Goal: Information Seeking & Learning: Learn about a topic

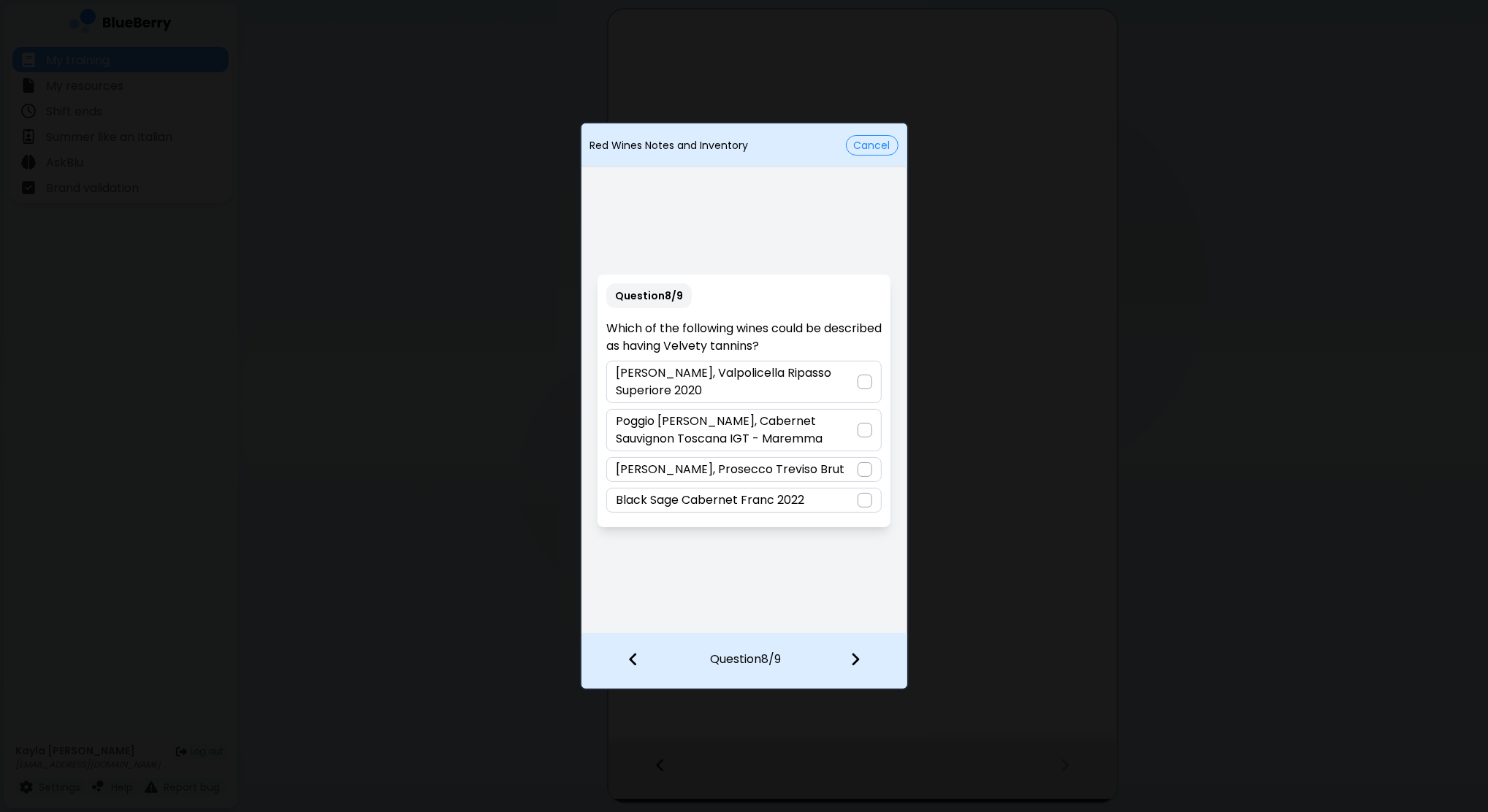
click at [756, 424] on p "Poggio [PERSON_NAME], Cabernet Sauvignon Toscana IGT - Maremma" at bounding box center [736, 430] width 242 height 35
click at [871, 655] on div at bounding box center [863, 660] width 86 height 54
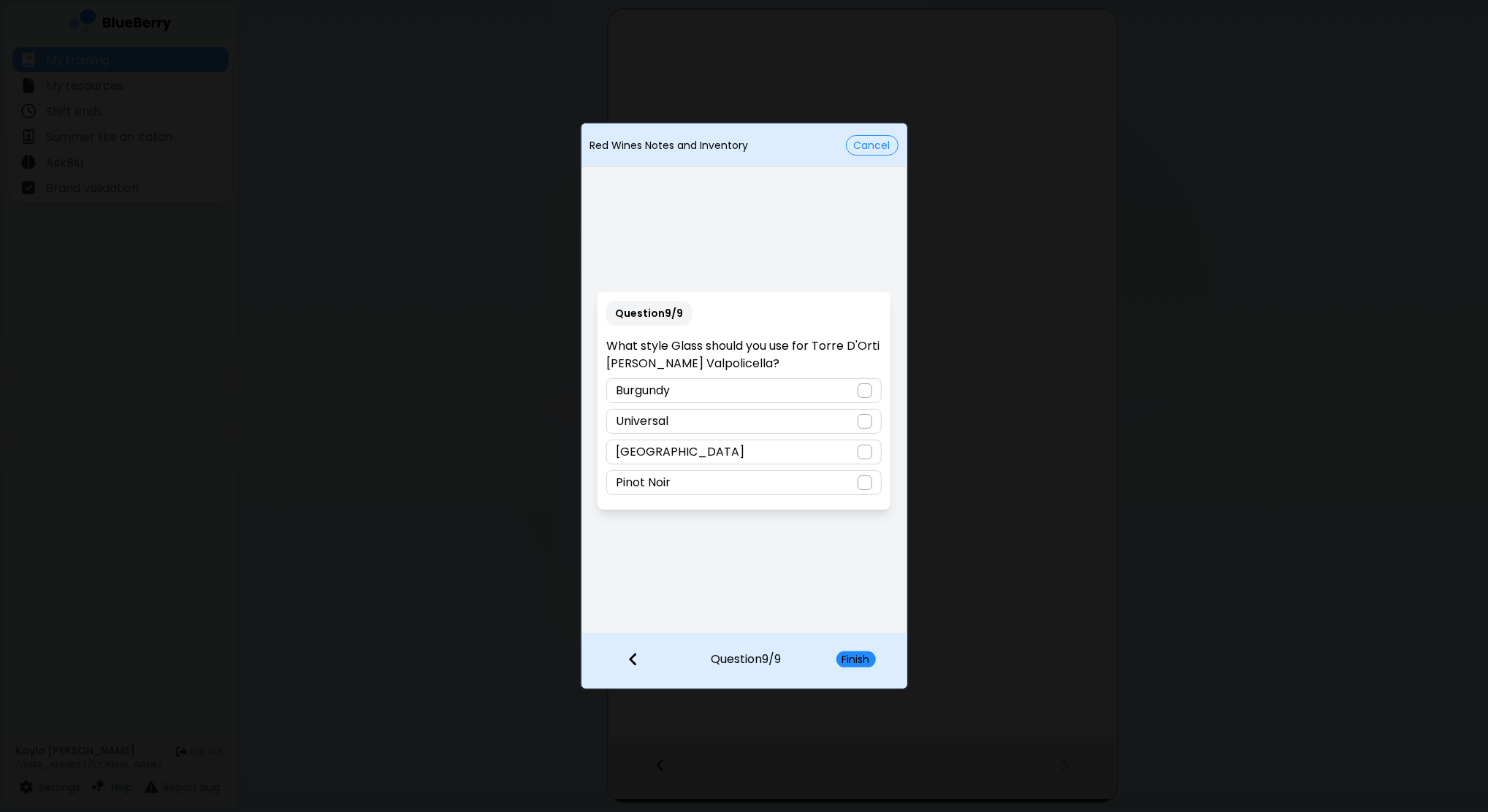
click at [692, 451] on div "[GEOGRAPHIC_DATA]" at bounding box center [744, 452] width 276 height 25
drag, startPoint x: 857, startPoint y: 664, endPoint x: 872, endPoint y: 664, distance: 15.0
click at [857, 665] on button "Finish" at bounding box center [857, 659] width 40 height 16
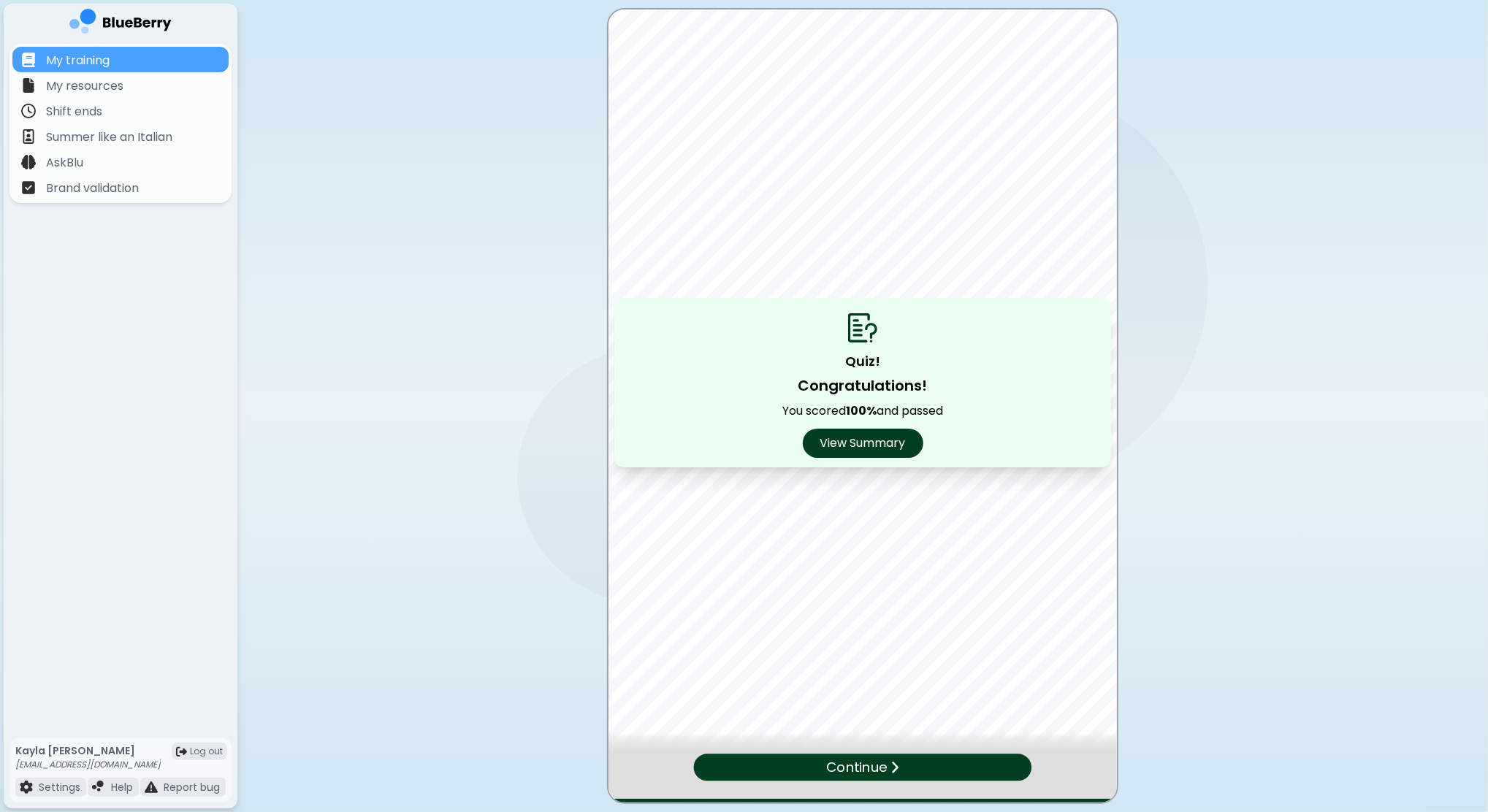
click at [874, 764] on p "Continue" at bounding box center [857, 767] width 61 height 21
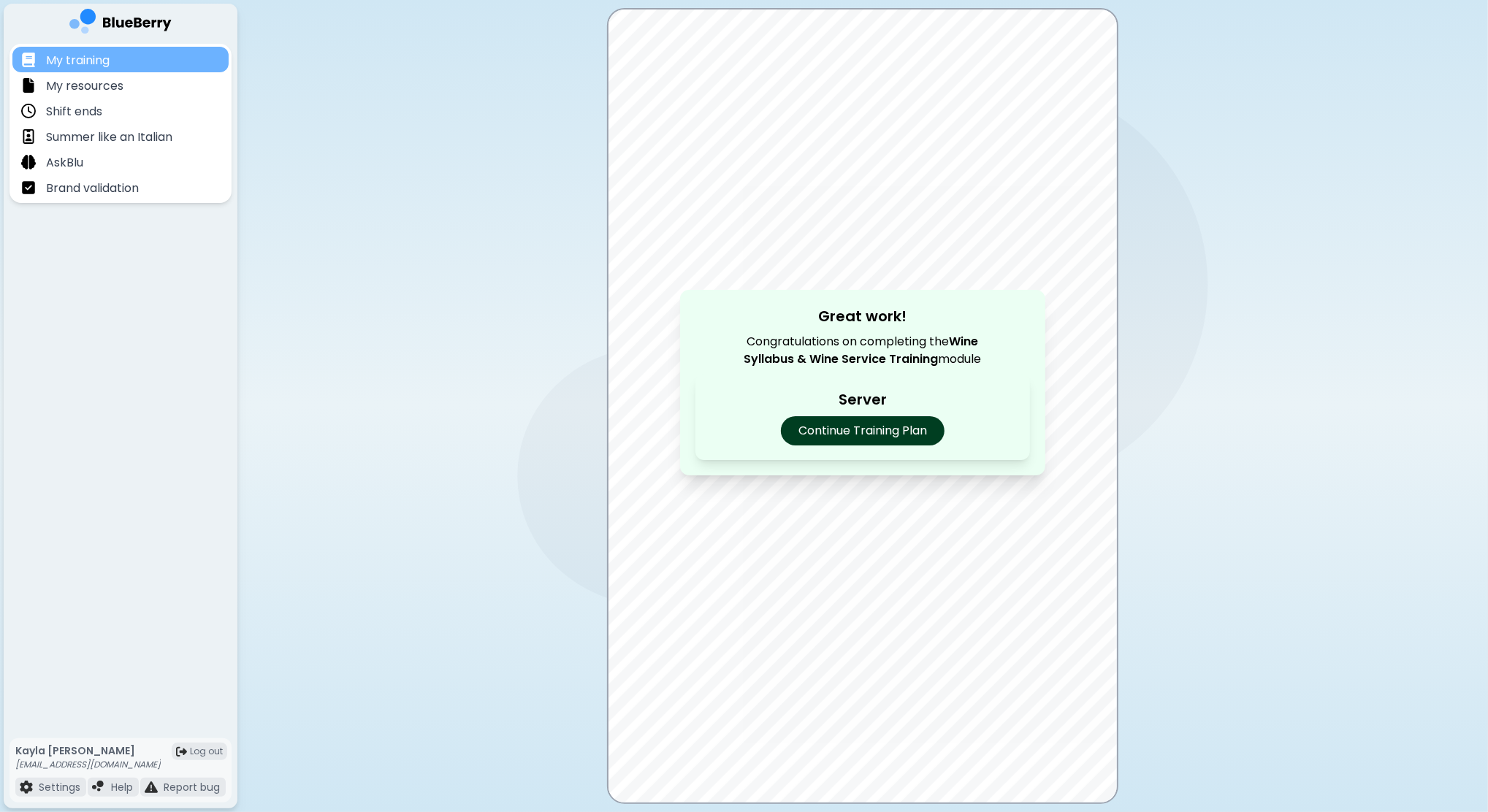
click at [81, 56] on p "My training" at bounding box center [78, 61] width 64 height 17
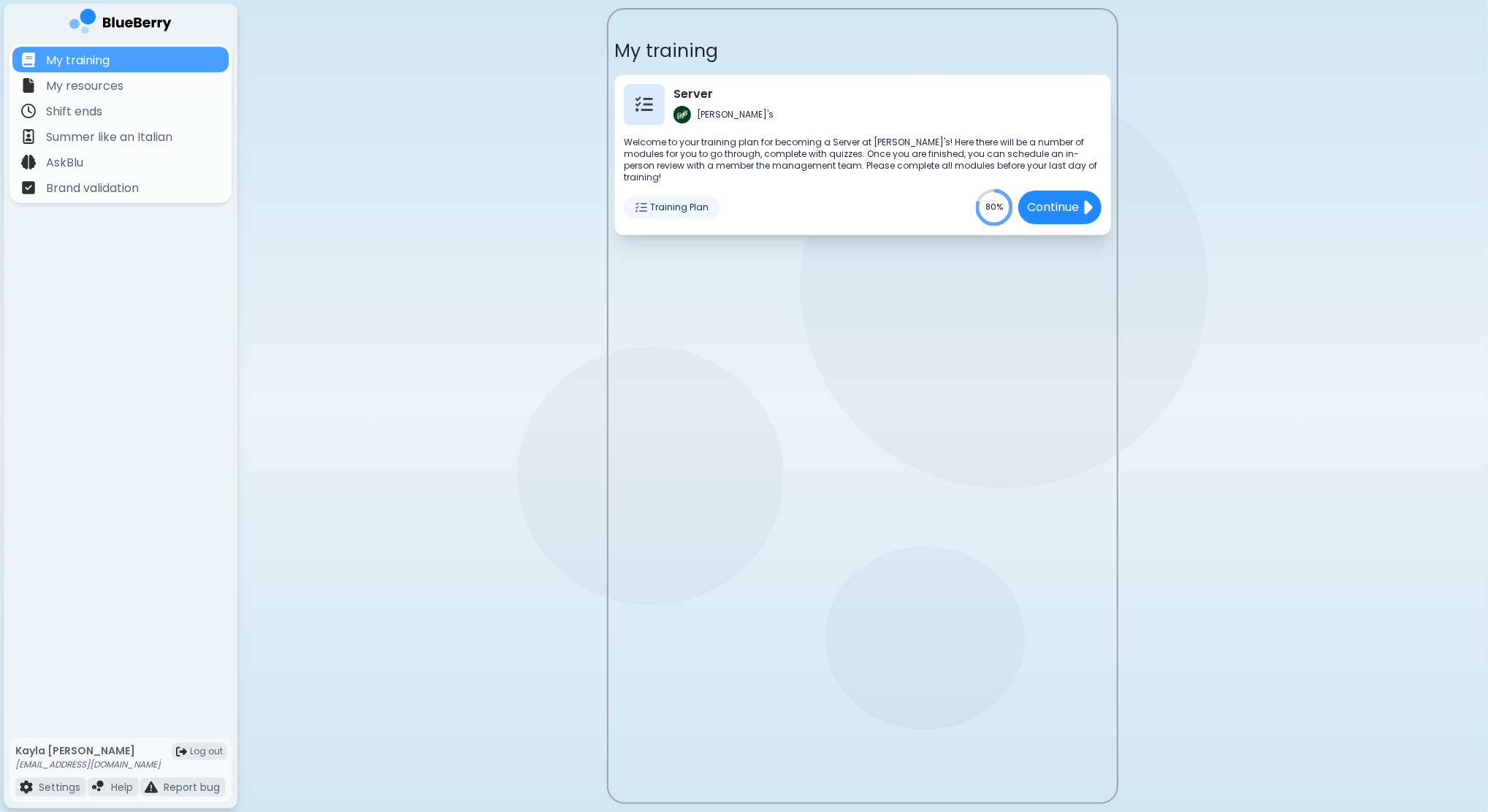
click at [802, 173] on div "Server [PERSON_NAME]'s Welcome to your training plan for becoming a Server at G…" at bounding box center [862, 155] width 497 height 161
click at [646, 196] on div "Training Plan" at bounding box center [672, 208] width 97 height 24
click at [626, 198] on div "Training Plan" at bounding box center [672, 208] width 97 height 24
click at [624, 100] on div at bounding box center [644, 104] width 41 height 41
click at [659, 106] on div at bounding box center [644, 104] width 41 height 41
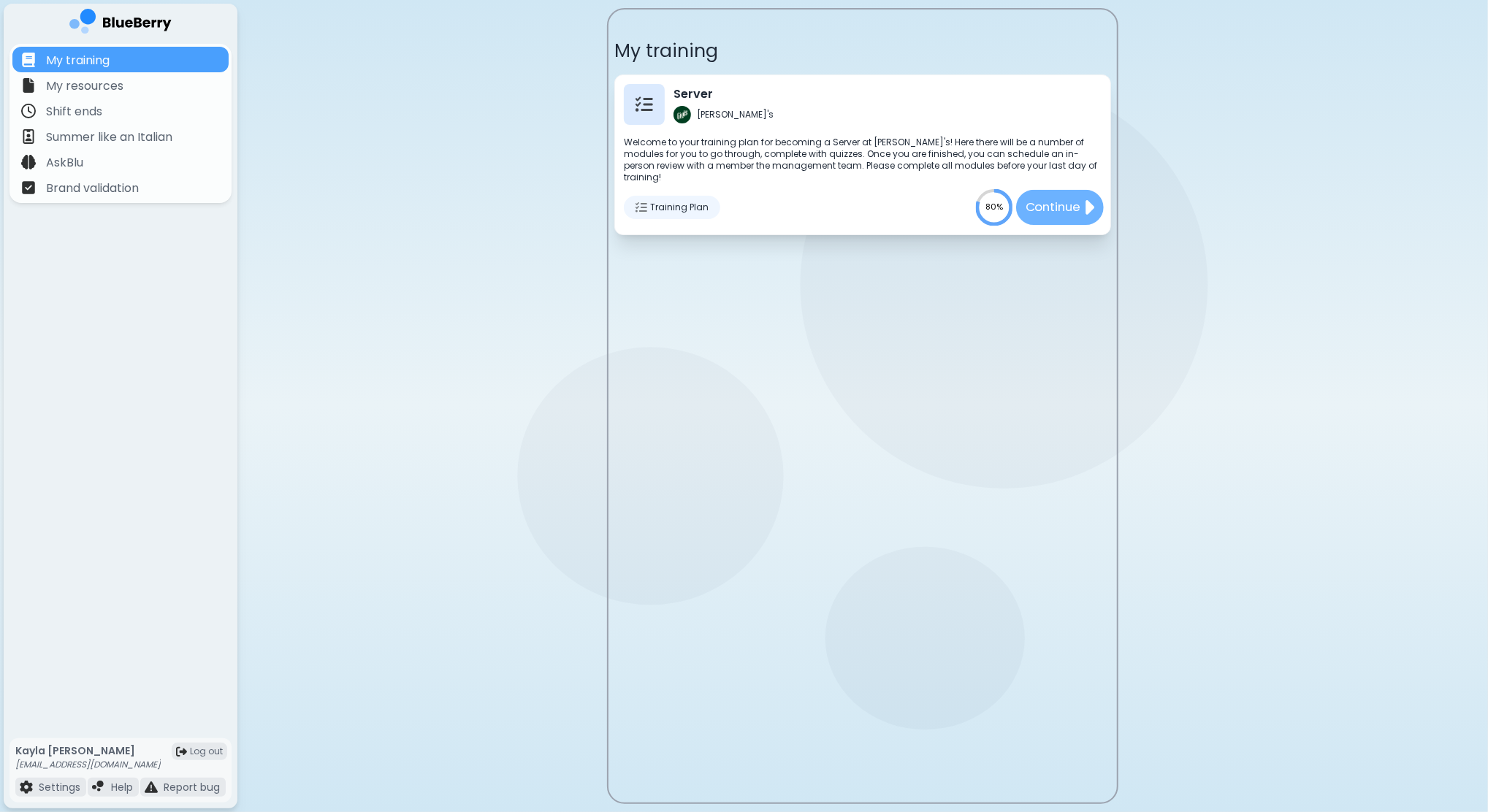
click at [1080, 208] on button "Continue" at bounding box center [1060, 207] width 87 height 35
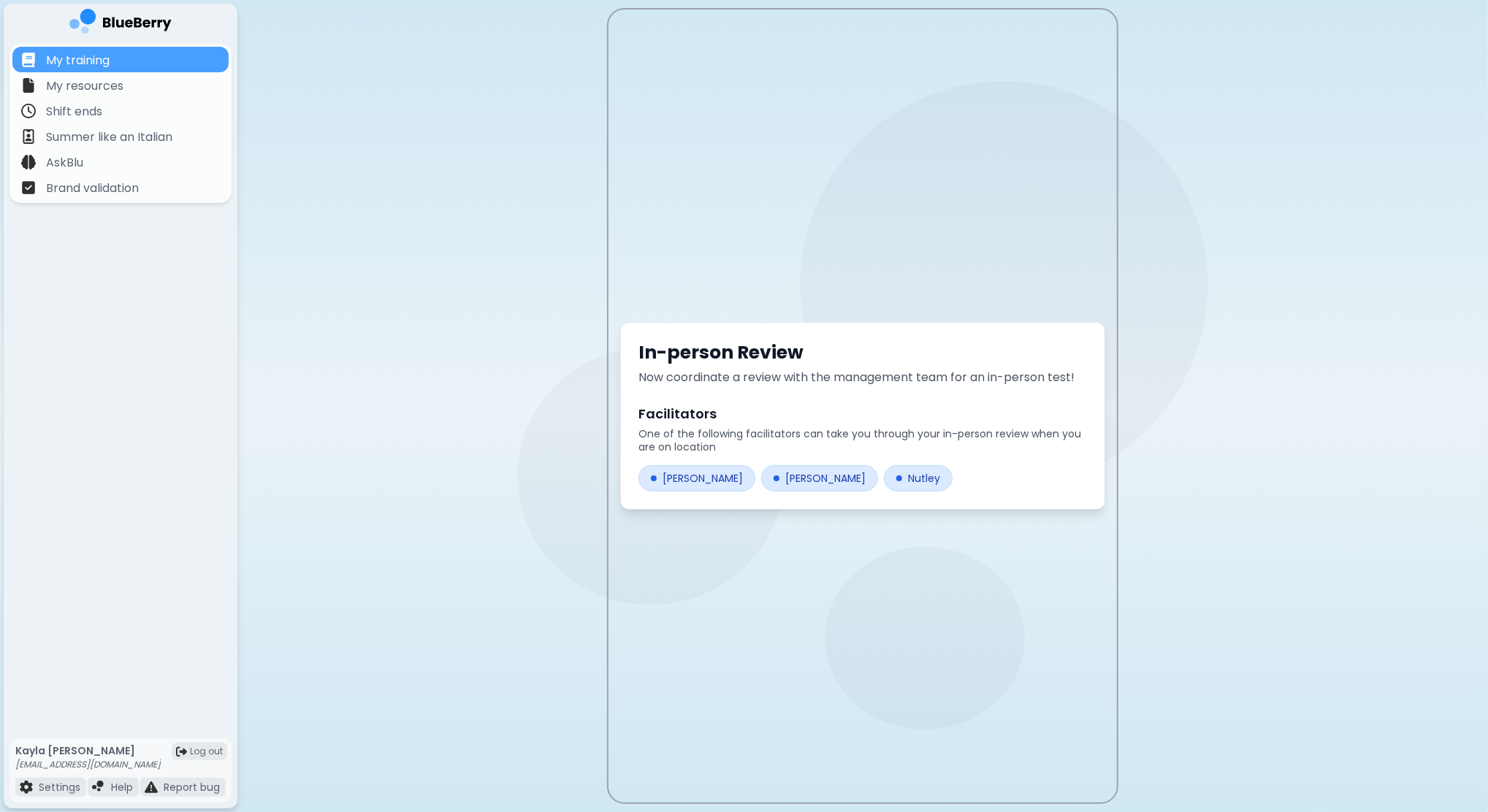
click at [761, 478] on div "[PERSON_NAME]" at bounding box center [819, 478] width 117 height 27
click at [683, 475] on div "[PERSON_NAME]" at bounding box center [697, 478] width 117 height 27
click at [884, 476] on div "Nutley" at bounding box center [918, 478] width 68 height 27
click at [98, 56] on p "My training" at bounding box center [78, 61] width 64 height 17
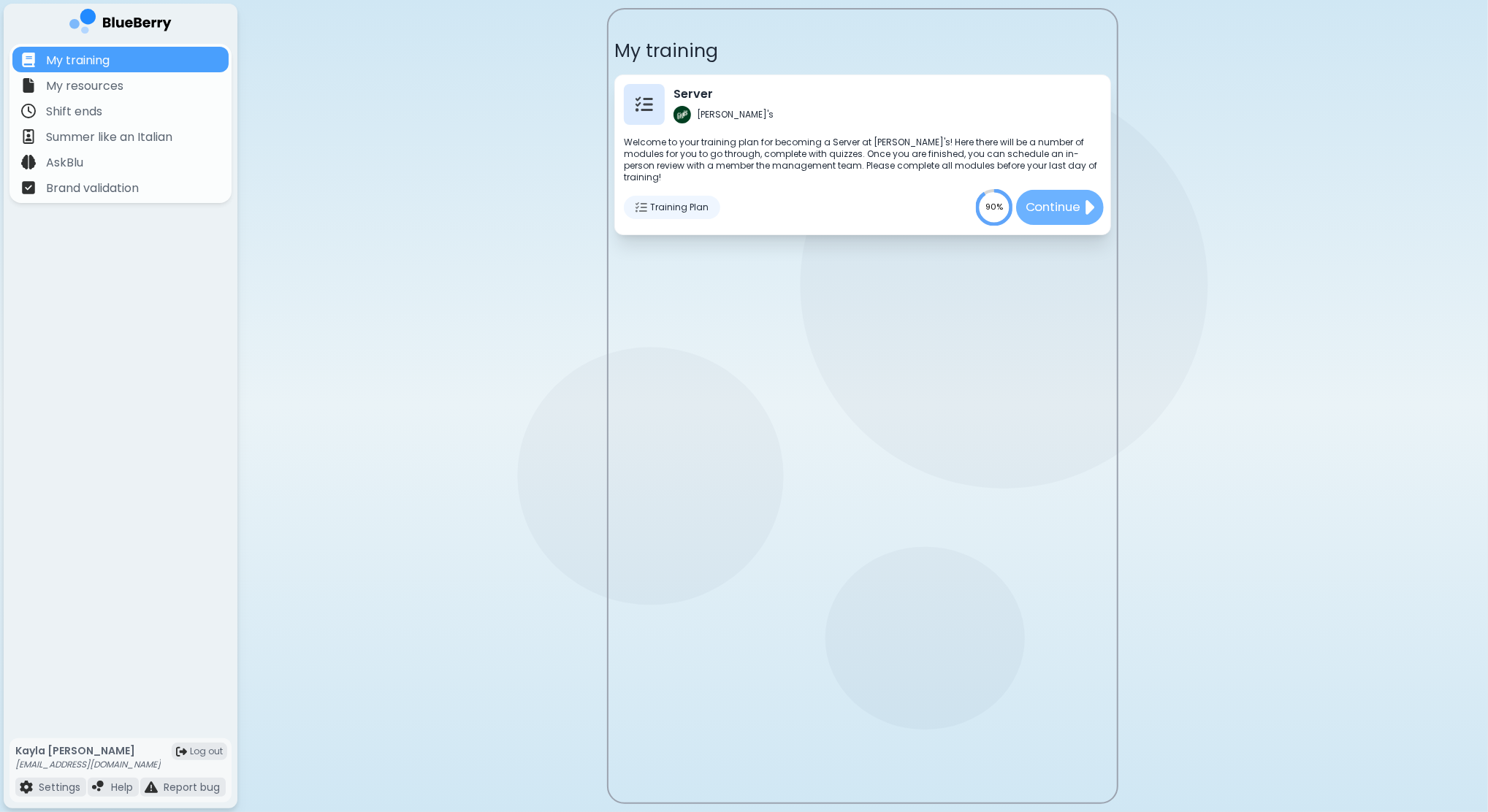
click at [1058, 203] on p "Continue" at bounding box center [1053, 208] width 55 height 18
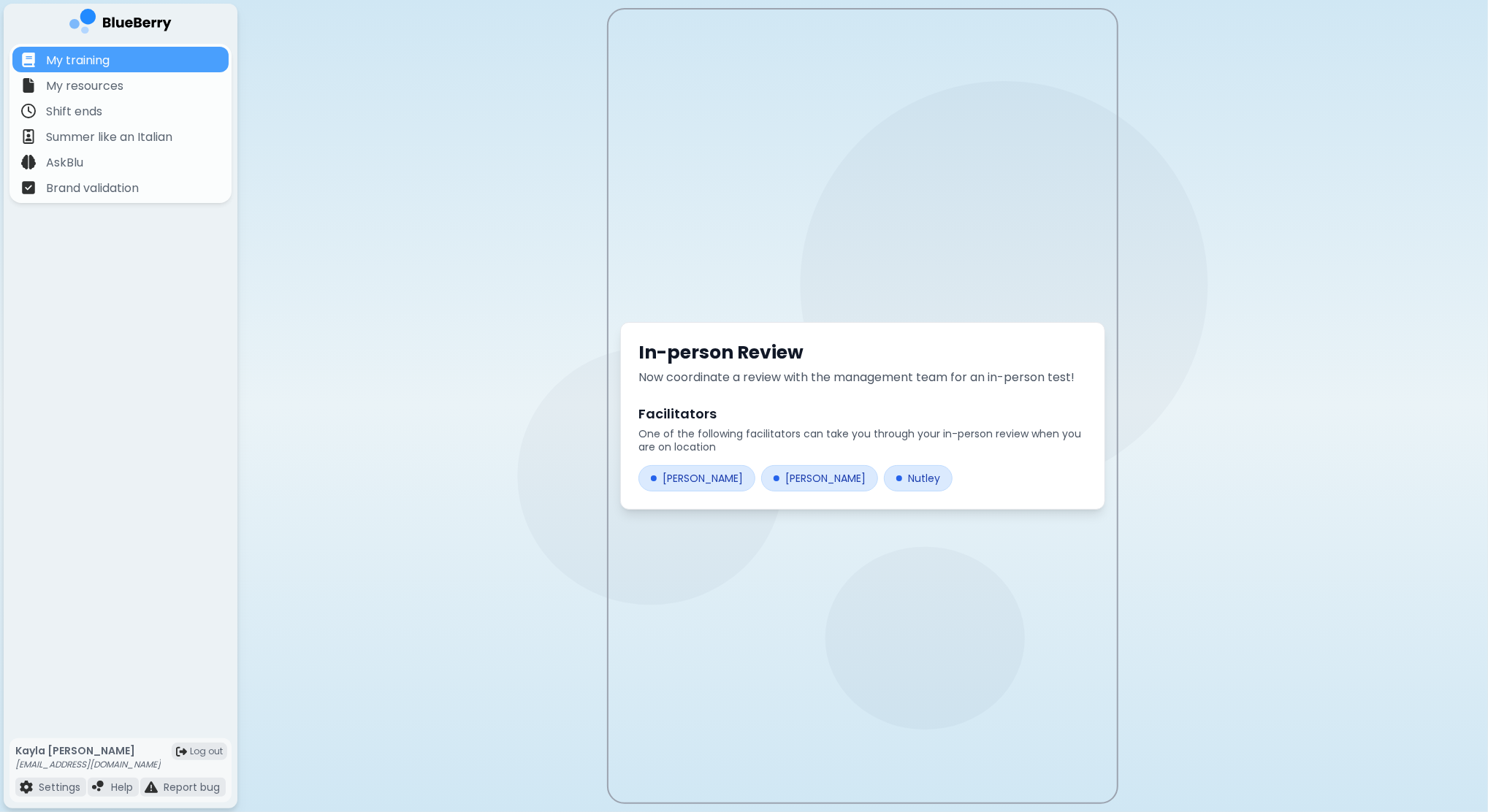
click at [684, 486] on div "[PERSON_NAME]" at bounding box center [697, 478] width 117 height 27
click at [761, 485] on div "[PERSON_NAME]" at bounding box center [819, 478] width 117 height 27
click at [884, 479] on div "Nutley" at bounding box center [918, 478] width 68 height 27
click at [113, 88] on p "My resources" at bounding box center [85, 86] width 78 height 17
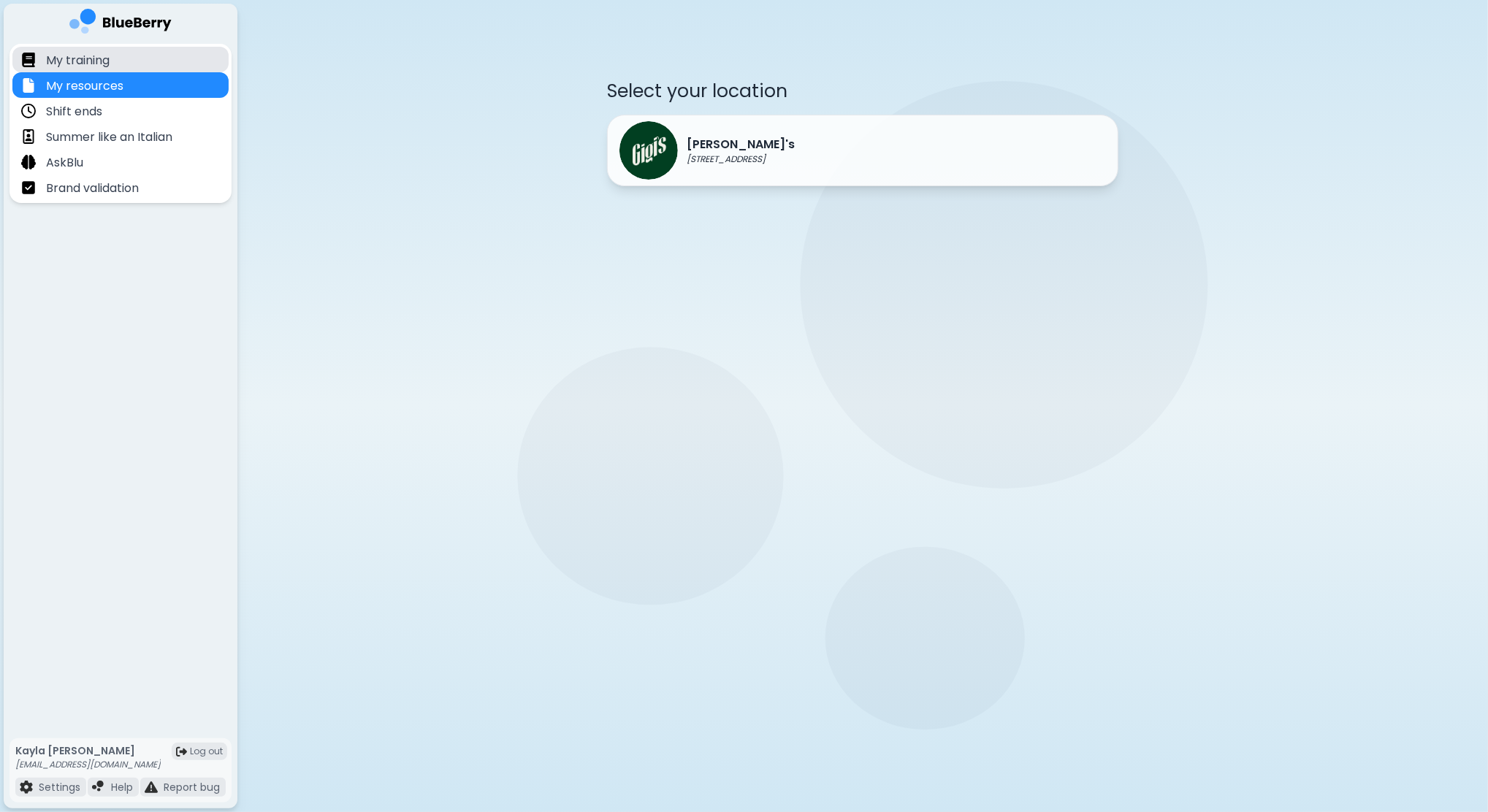
click at [136, 67] on div "My training" at bounding box center [120, 59] width 216 height 26
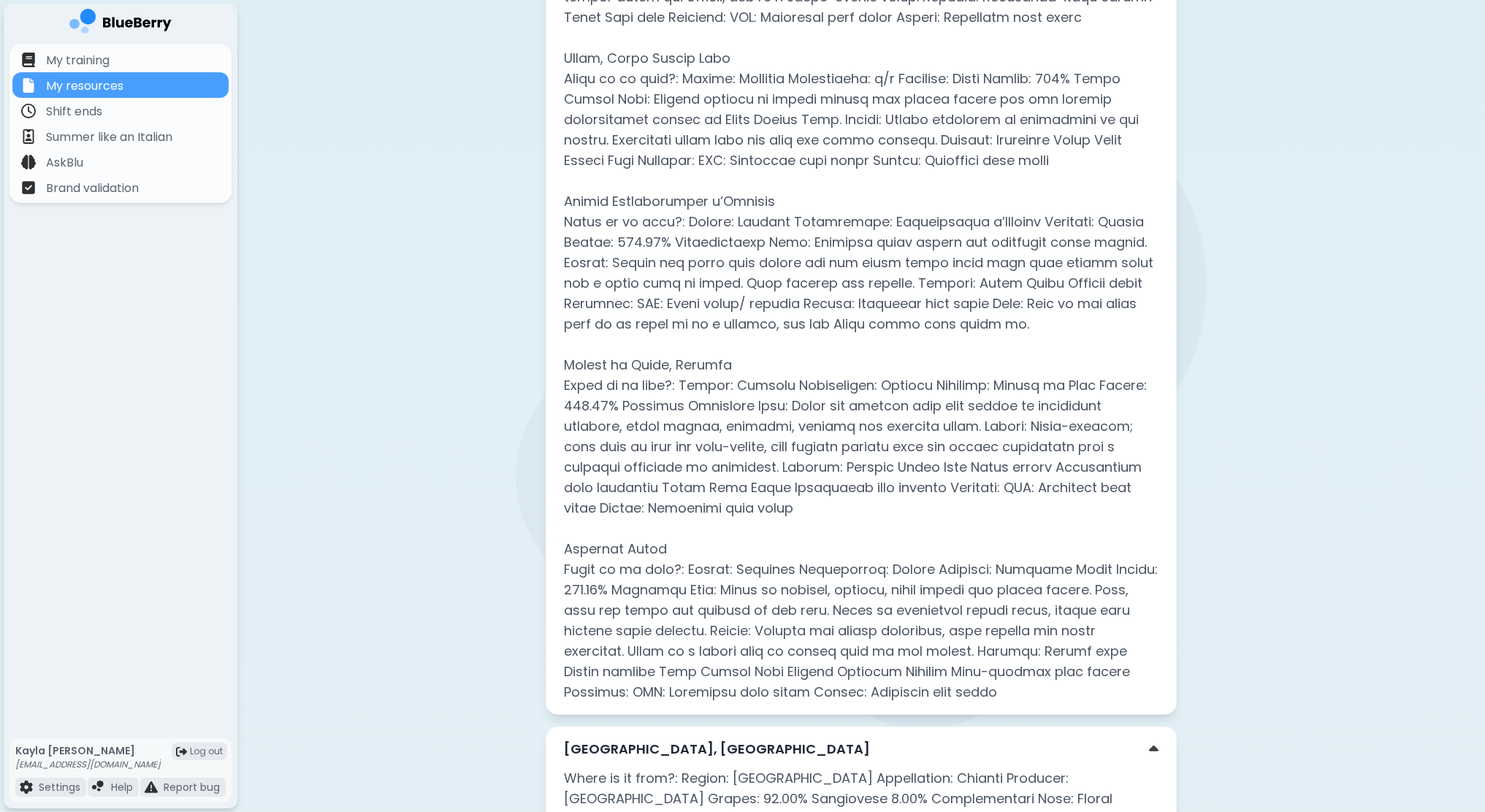
scroll to position [8013, 0]
